Goal: Register for event/course

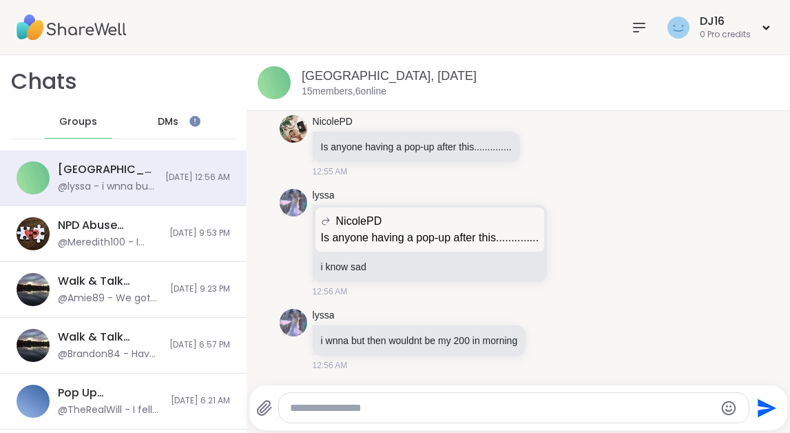
click at [639, 30] on icon at bounding box center [639, 27] width 17 height 17
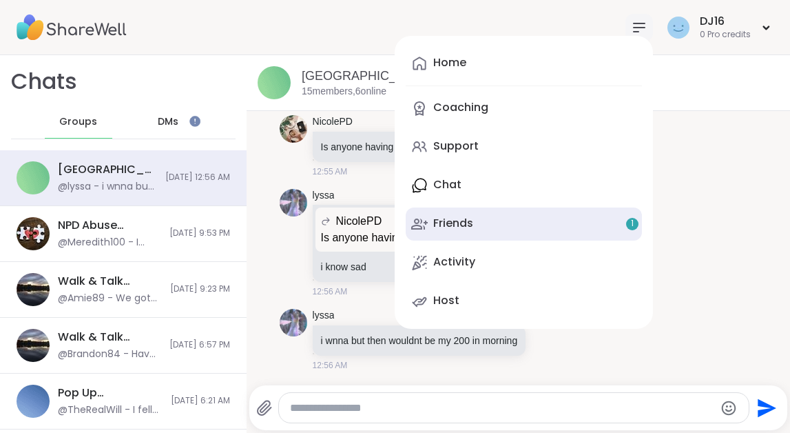
click at [528, 220] on link "Friends 1" at bounding box center [524, 223] width 236 height 33
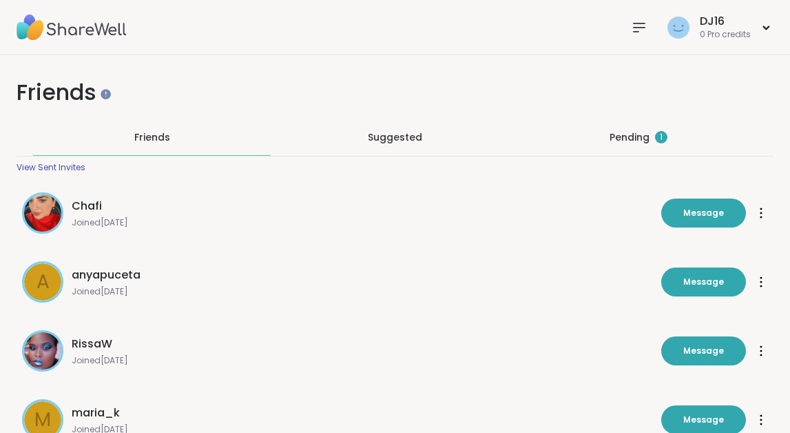
click at [630, 134] on div "Pending 1" at bounding box center [639, 137] width 58 height 14
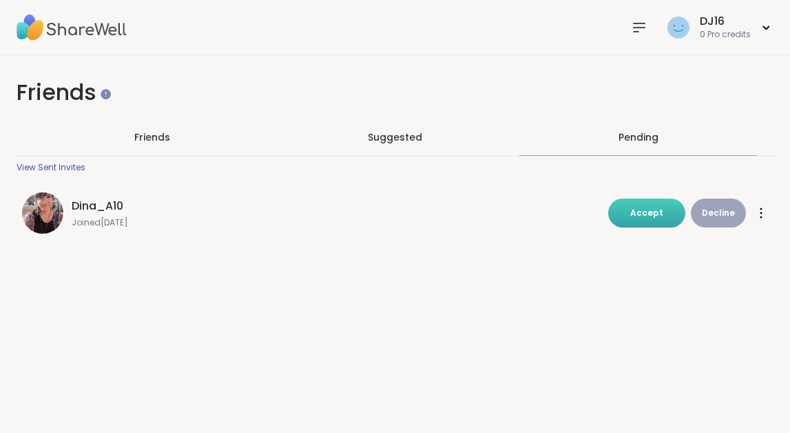
click at [635, 209] on span "Accept" at bounding box center [646, 213] width 33 height 12
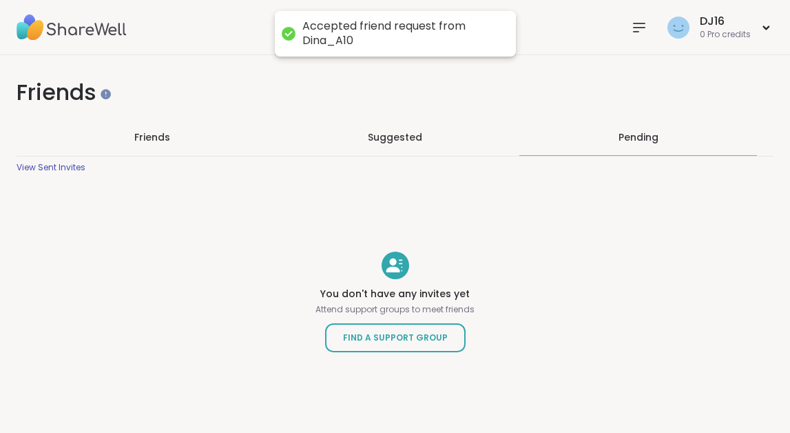
click at [630, 28] on div at bounding box center [640, 28] width 28 height 28
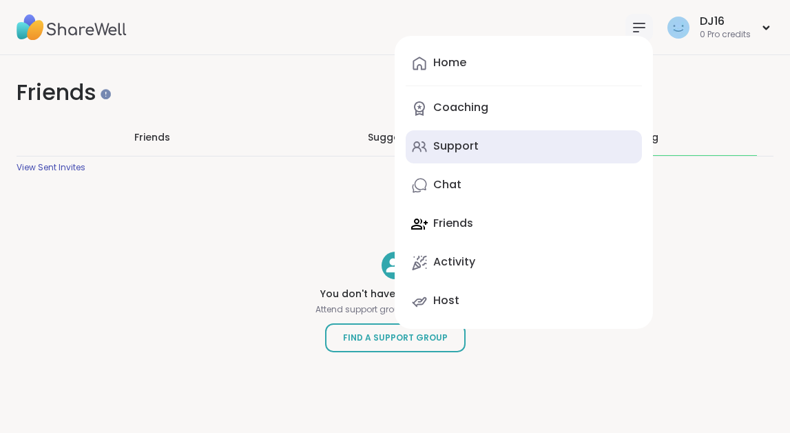
click at [491, 158] on link "Support" at bounding box center [524, 146] width 236 height 33
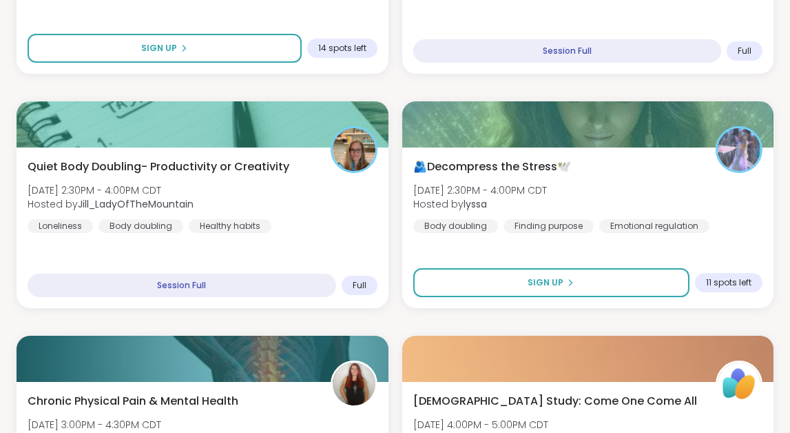
scroll to position [878, 0]
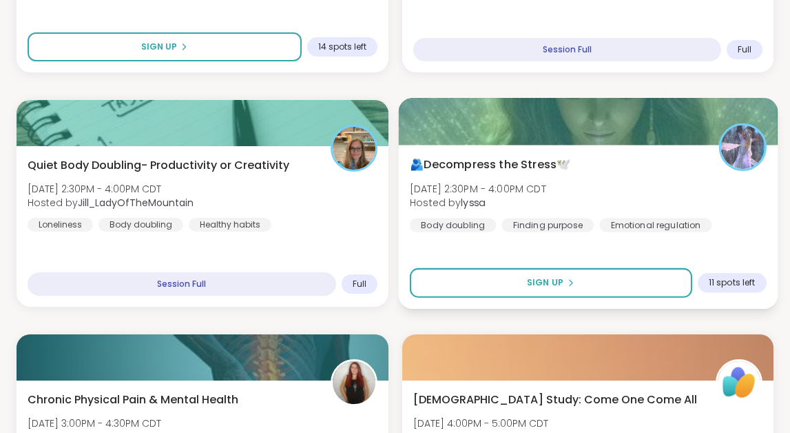
click at [657, 178] on div "🫂Decompress the Stress🕊️ [DATE] 2:30PM - 4:00PM CDT Hosted by lyssa Body doubli…" at bounding box center [587, 194] width 357 height 76
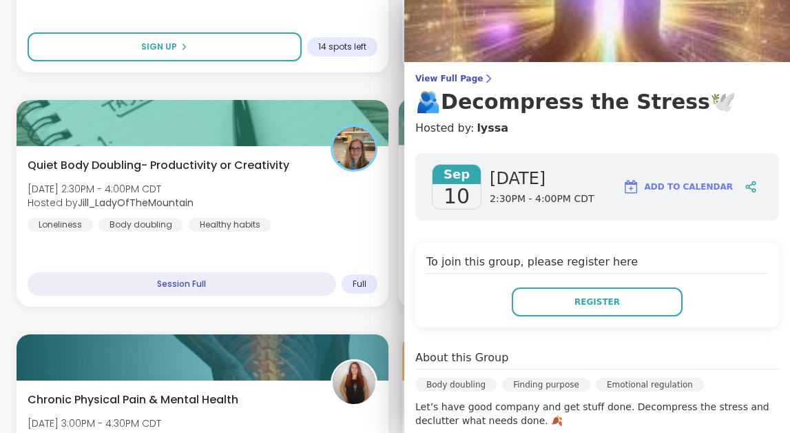
scroll to position [0, 0]
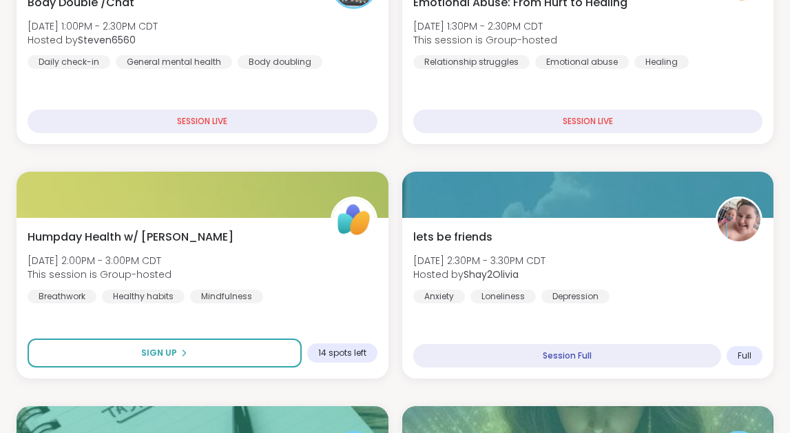
scroll to position [577, 0]
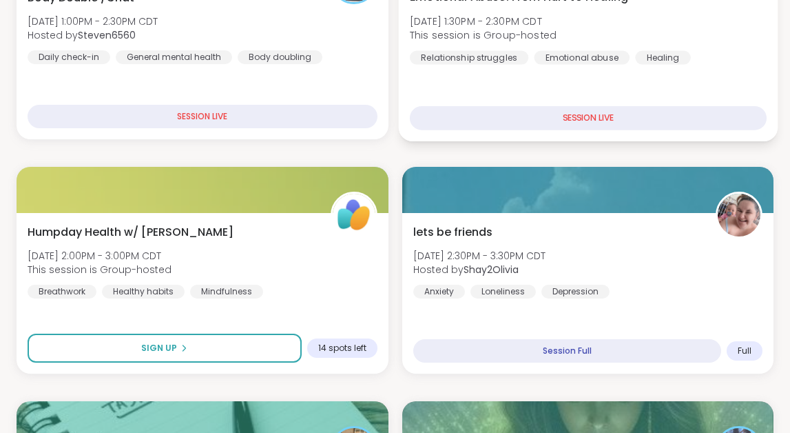
click at [552, 37] on span "This session is Group-hosted" at bounding box center [482, 35] width 147 height 14
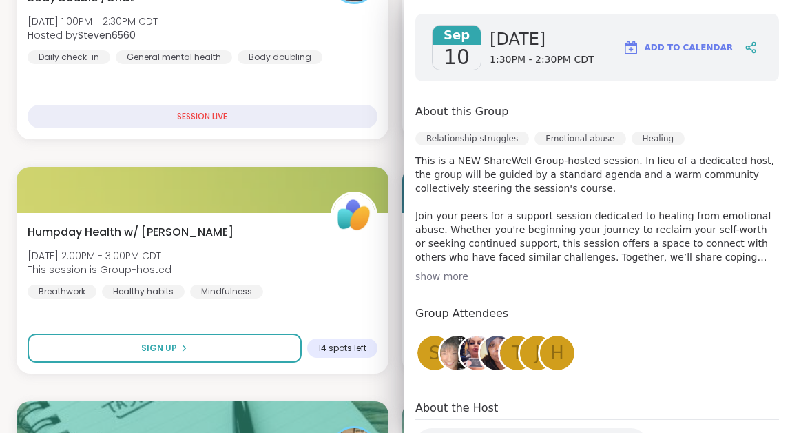
scroll to position [282, 0]
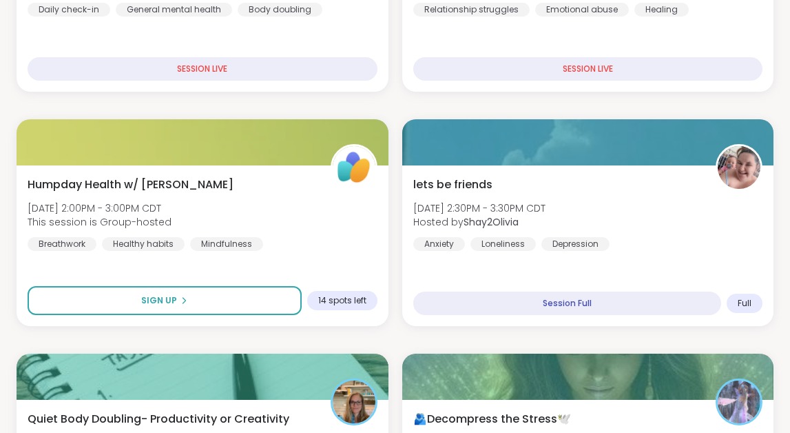
scroll to position [626, 0]
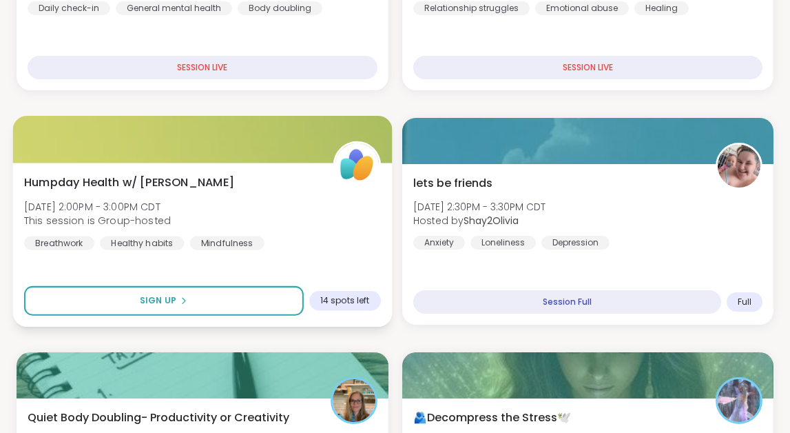
click at [358, 256] on div "Humpday Health w/ [PERSON_NAME][DATE] 2:00PM - 3:00PM CDT This session is Group…" at bounding box center [202, 245] width 379 height 164
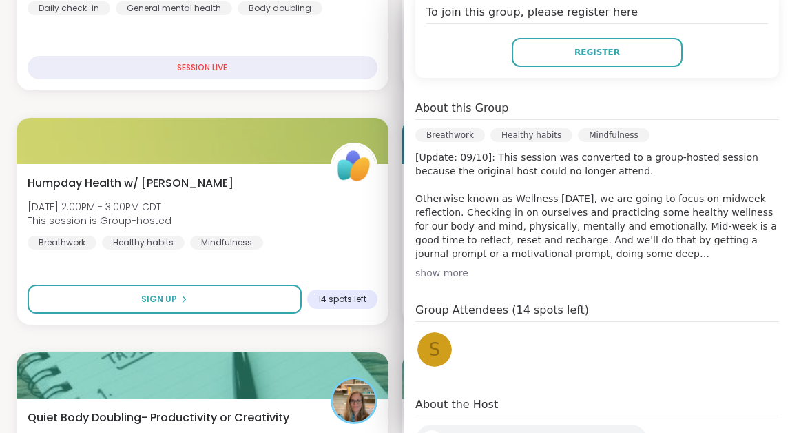
scroll to position [389, 0]
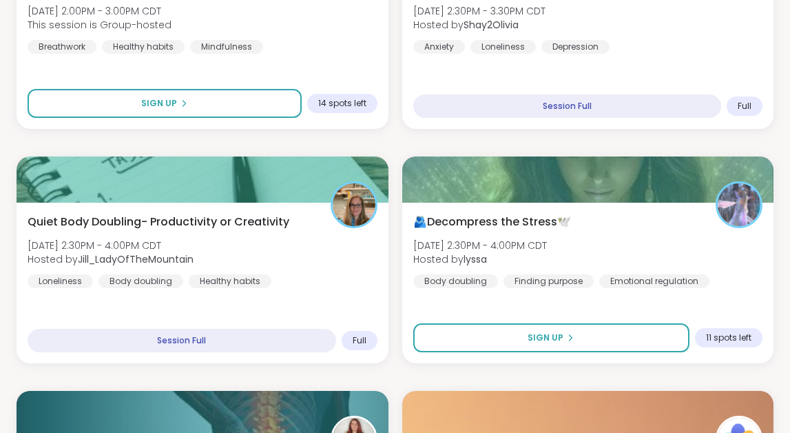
scroll to position [826, 0]
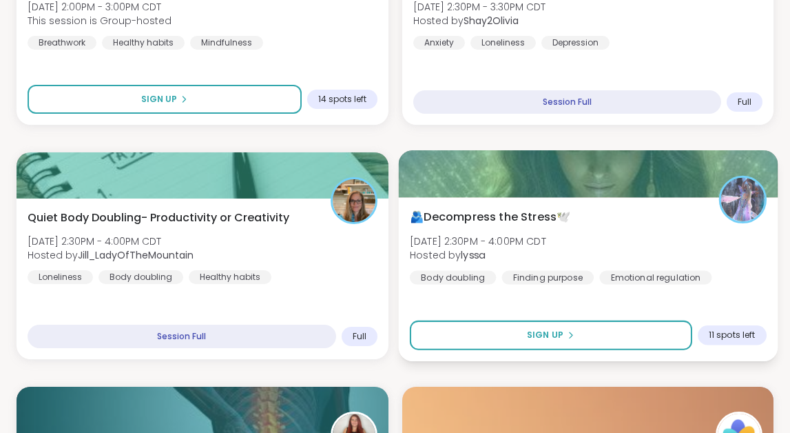
click at [484, 214] on span "🫂Decompress the Stress🕊️" at bounding box center [489, 216] width 161 height 17
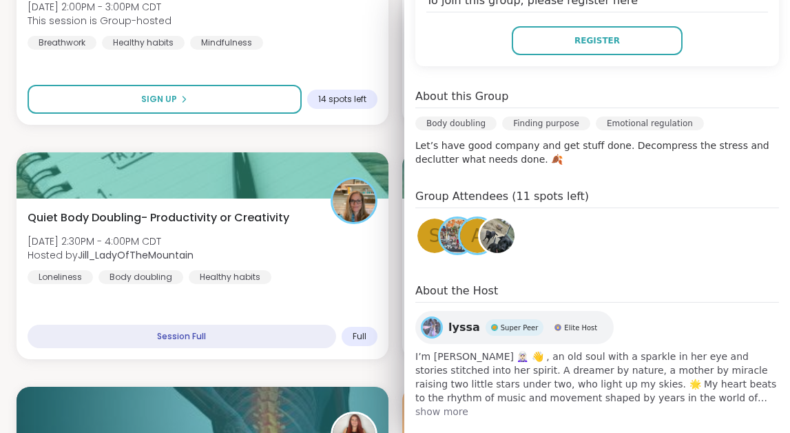
scroll to position [328, 0]
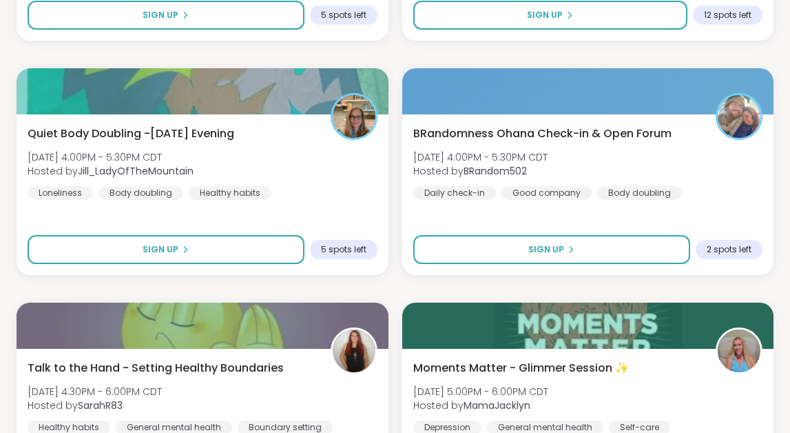
scroll to position [1381, 0]
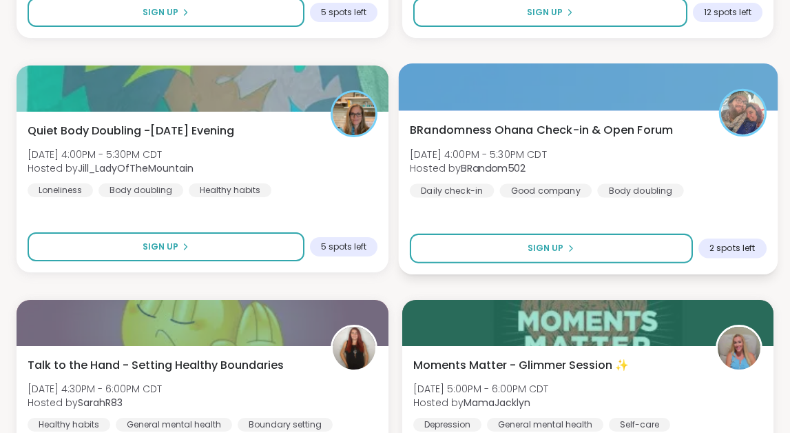
click at [532, 136] on span "BRandomness Ohana Check-in & Open Forum" at bounding box center [541, 129] width 264 height 17
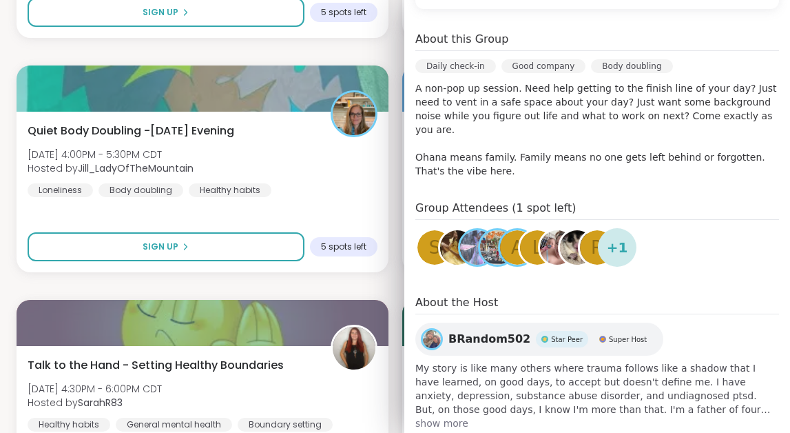
scroll to position [393, 0]
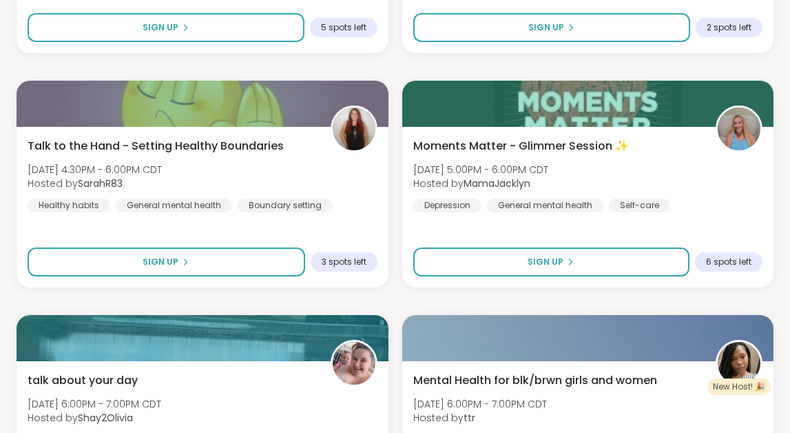
scroll to position [1603, 0]
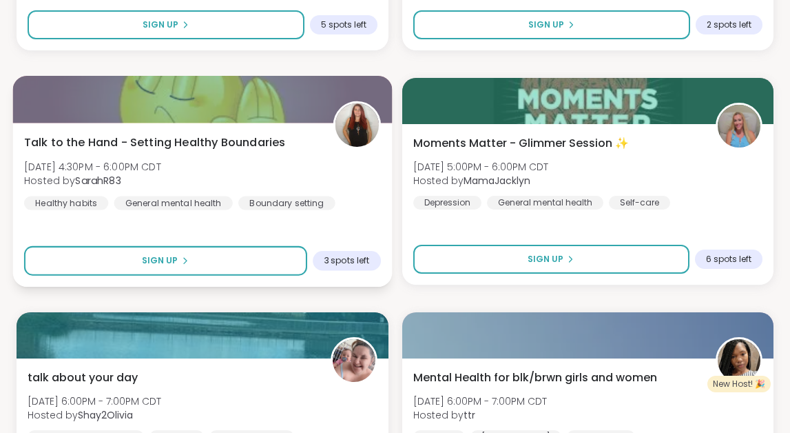
click at [364, 219] on div "Talk to the Hand - Setting Healthy Boundaries [DATE] 4:30PM - 6:00PM CDT Hosted…" at bounding box center [202, 205] width 379 height 164
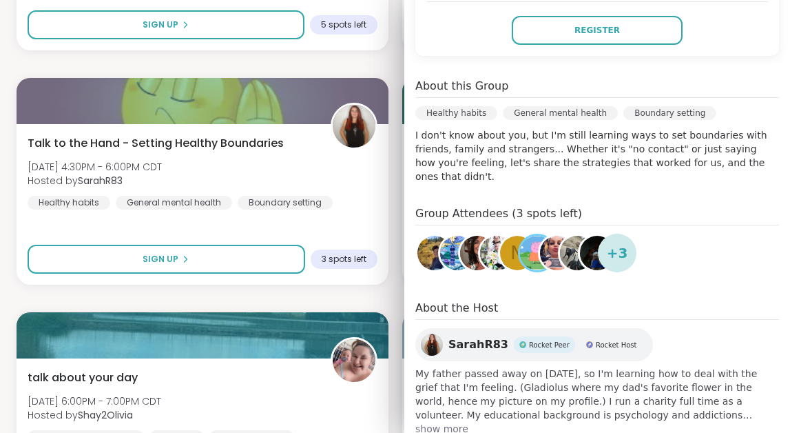
scroll to position [367, 0]
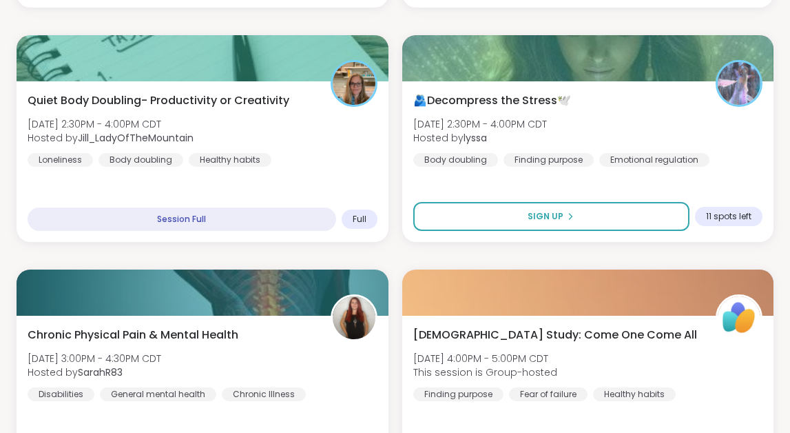
scroll to position [945, 0]
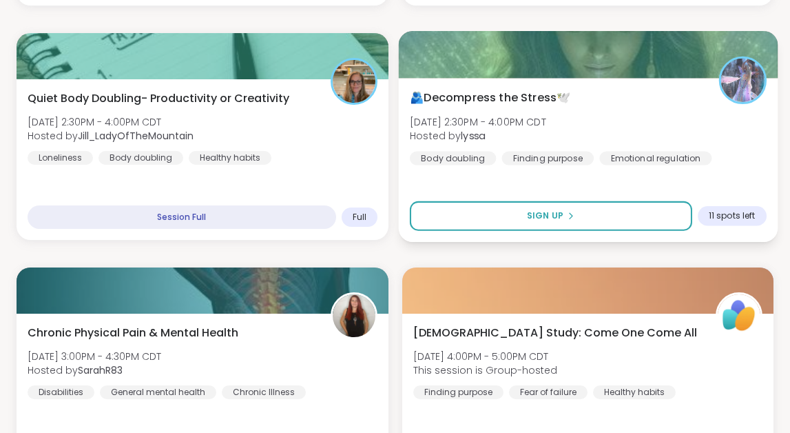
click at [630, 84] on div "🫂Decompress the Stress🕊️ [DATE] 2:30PM - 4:00PM CDT Hosted by lyssa Body doubli…" at bounding box center [587, 160] width 379 height 164
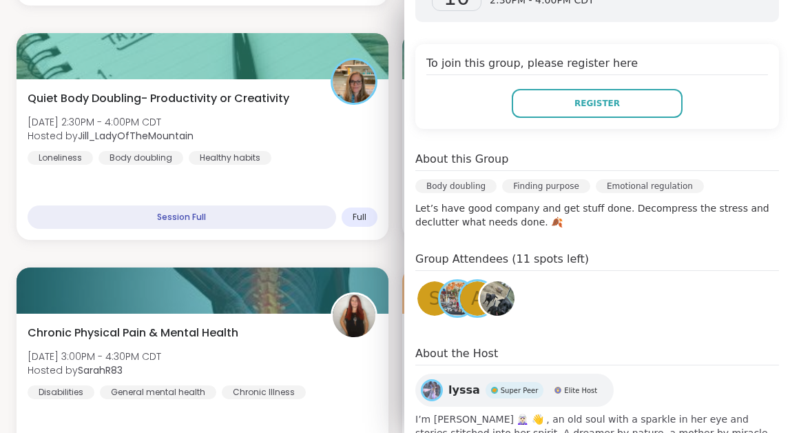
scroll to position [248, 0]
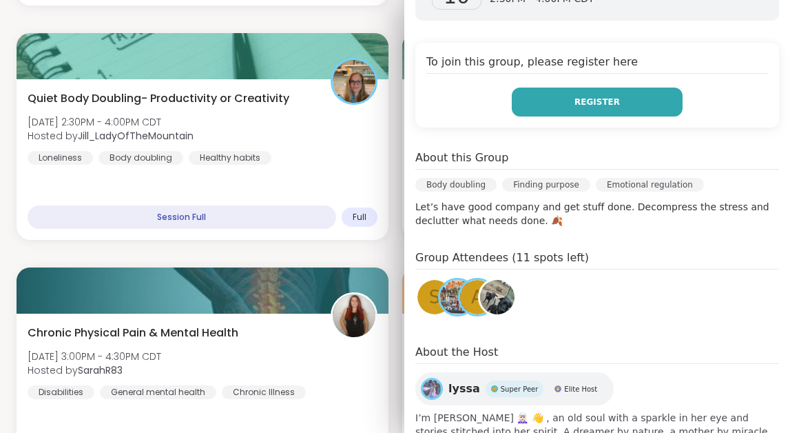
click at [606, 105] on span "Register" at bounding box center [597, 102] width 45 height 12
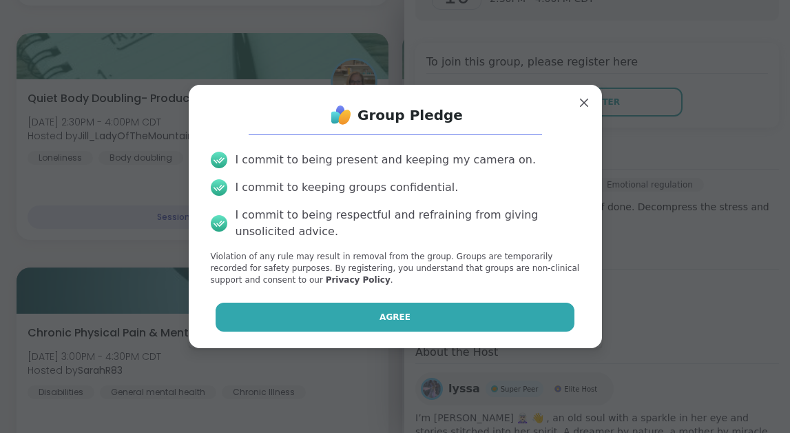
click at [427, 315] on button "Agree" at bounding box center [395, 316] width 359 height 29
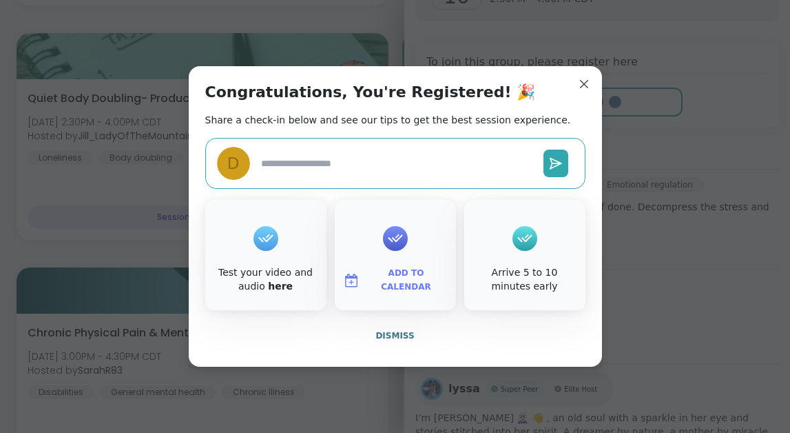
type textarea "*"
click at [393, 335] on span "Dismiss" at bounding box center [394, 336] width 39 height 10
